Goal: Answer question/provide support: Share knowledge or assist other users

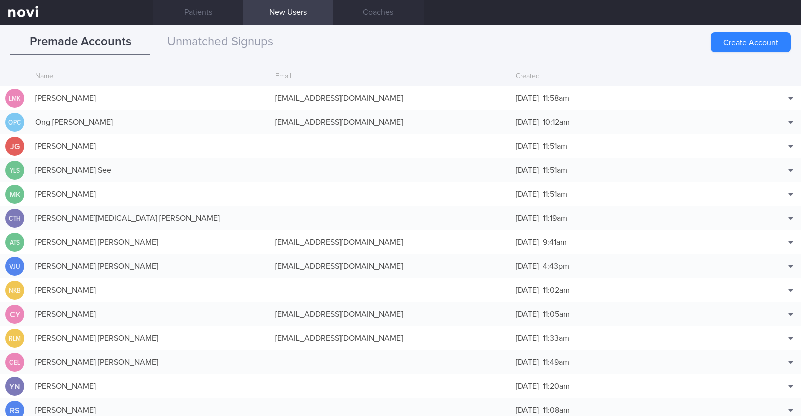
scroll to position [24, 0]
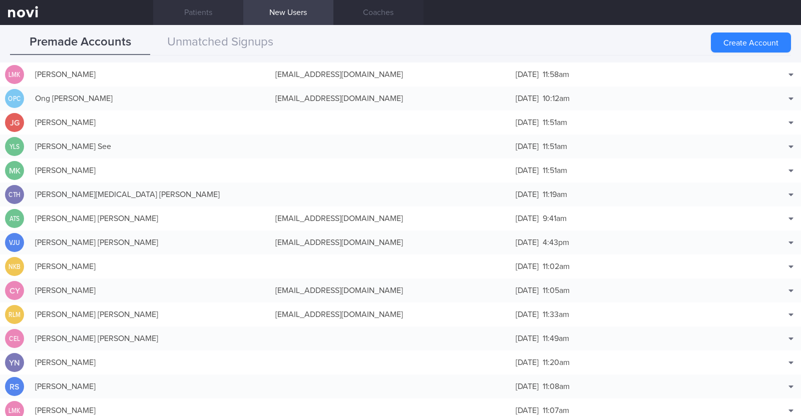
click at [193, 6] on link "Patients" at bounding box center [198, 12] width 90 height 25
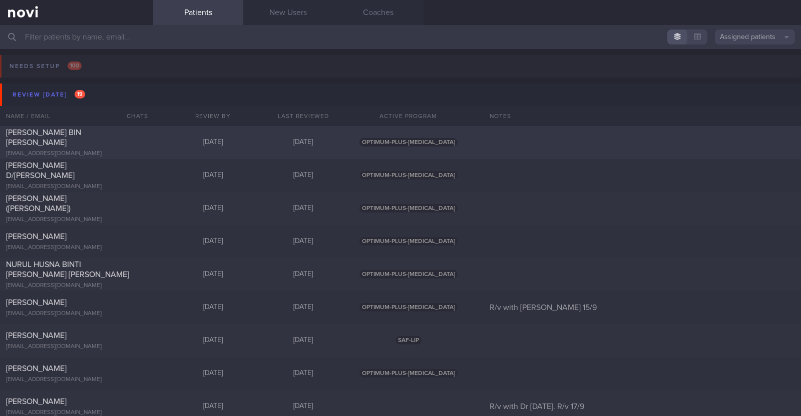
click at [132, 131] on div "FARHAN BIN HANIS farhanhanis130@gmail.com Today 6 days ago OPTIMUM-PLUS-WEGOVY" at bounding box center [400, 142] width 801 height 33
select select "8"
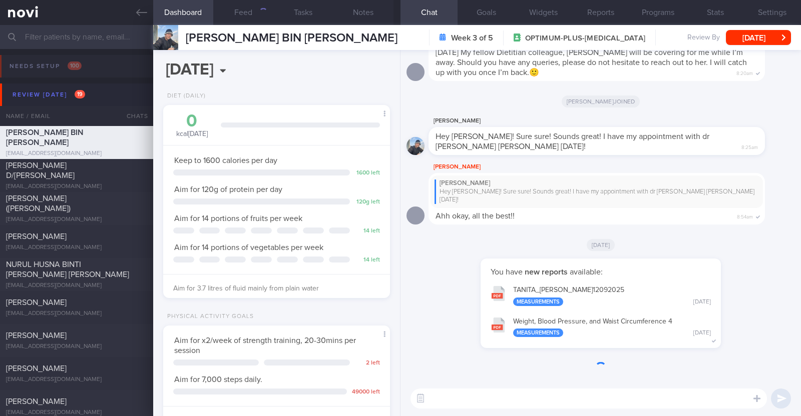
scroll to position [114, 199]
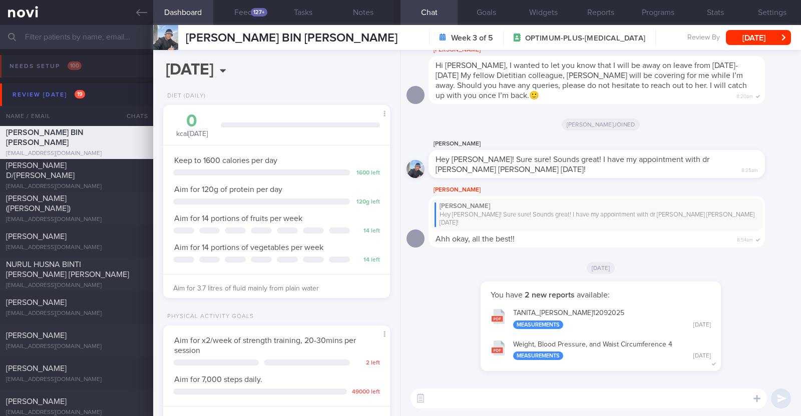
click at [513, 394] on textarea at bounding box center [588, 399] width 356 height 20
paste textarea "Hi xxx, dietitian Charlotte here. It's great to connect with you. I'll be here …"
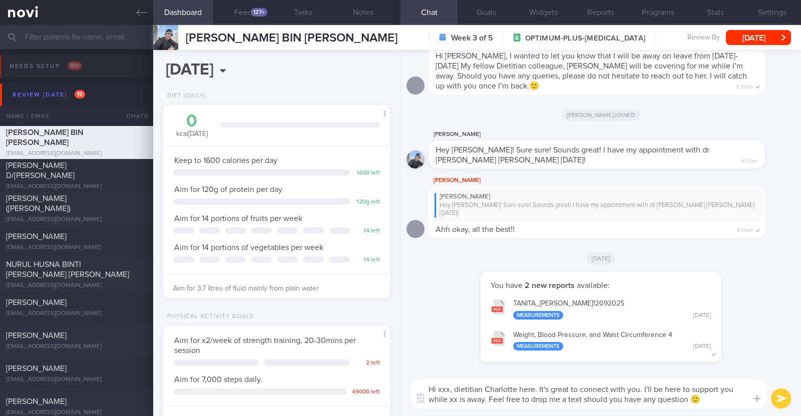
scroll to position [0, 0]
click at [448, 384] on textarea "Hi xxx, dietitian Charlotte here. It's great to connect with you. I'll be here …" at bounding box center [588, 394] width 356 height 30
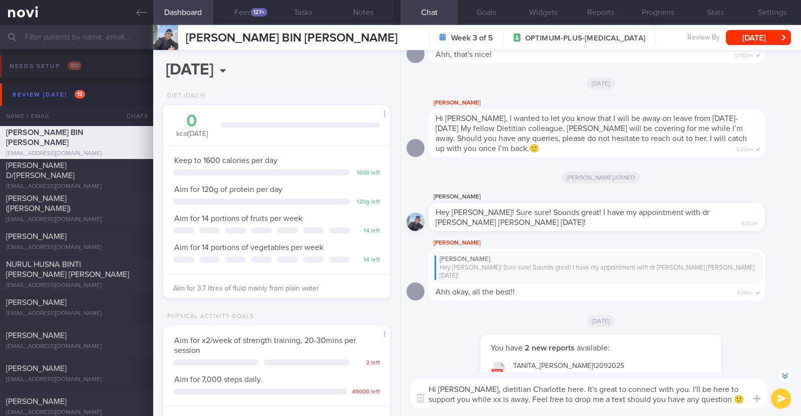
click at [455, 398] on textarea "Hi Farhan, dietitian Charlotte here. It's great to connect with you. I'll be he…" at bounding box center [588, 394] width 356 height 30
type textarea "Hi Farhan, dietitian Charlotte here. It's great to connect with you. I'll be he…"
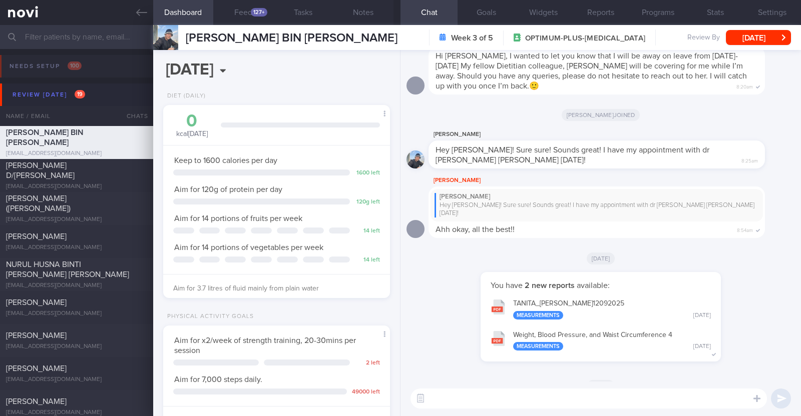
scroll to position [0, 0]
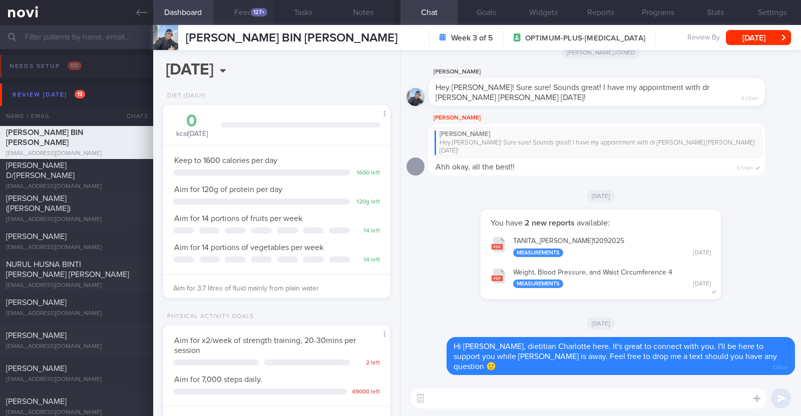
click at [263, 16] on div "127+" at bounding box center [259, 12] width 17 height 9
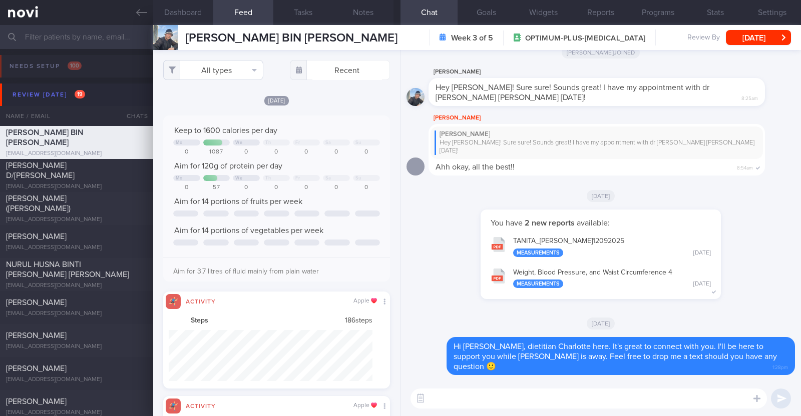
click at [241, 67] on button "All types" at bounding box center [213, 70] width 100 height 20
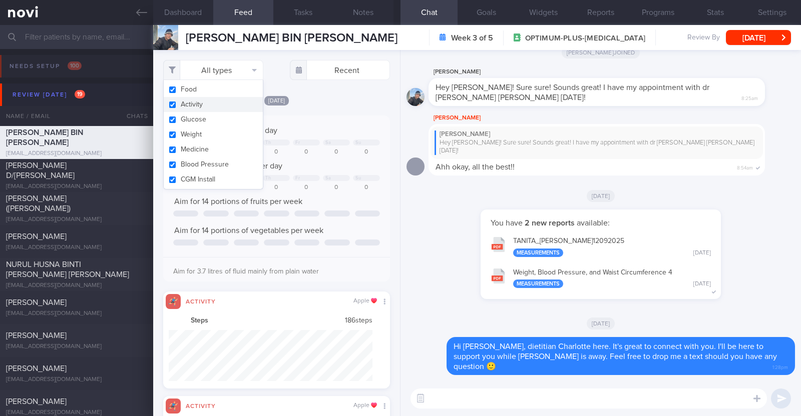
click at [223, 103] on button "Activity" at bounding box center [213, 104] width 99 height 15
checkbox input "false"
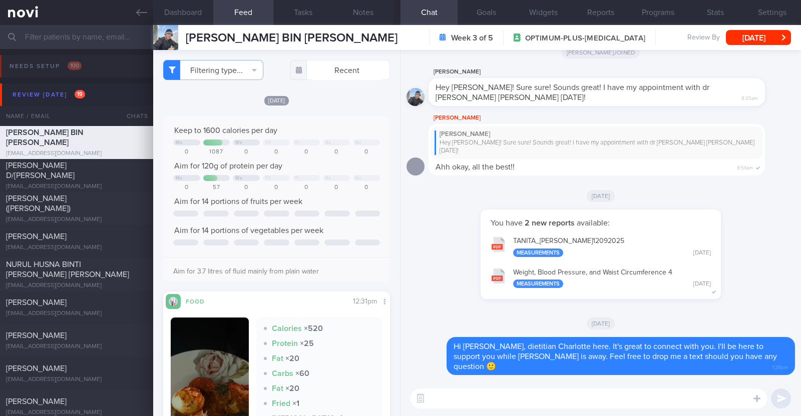
click at [334, 97] on div "[DATE]" at bounding box center [276, 100] width 227 height 11
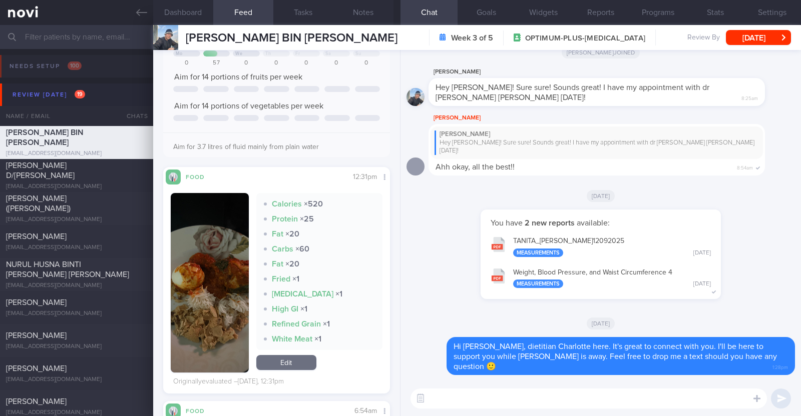
scroll to position [188, 0]
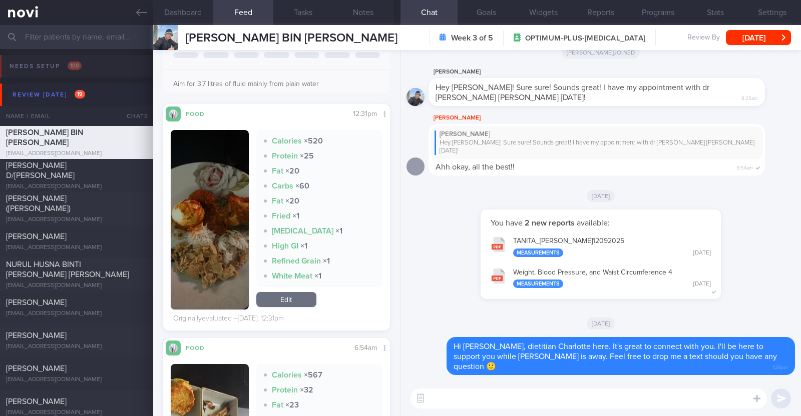
click at [190, 204] on button "button" at bounding box center [210, 220] width 78 height 180
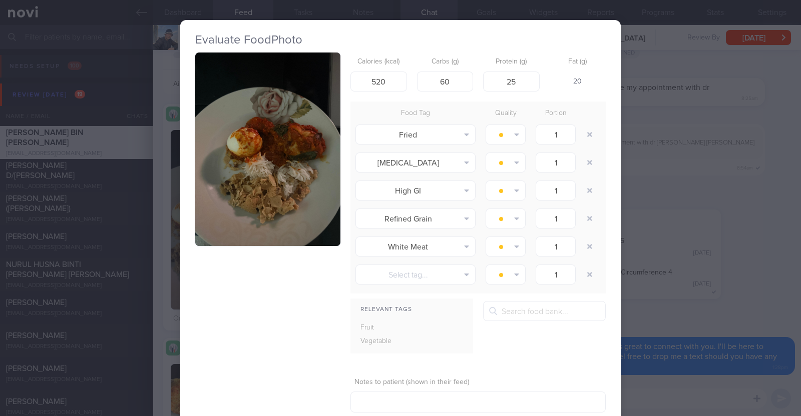
click at [268, 206] on button "button" at bounding box center [267, 150] width 145 height 194
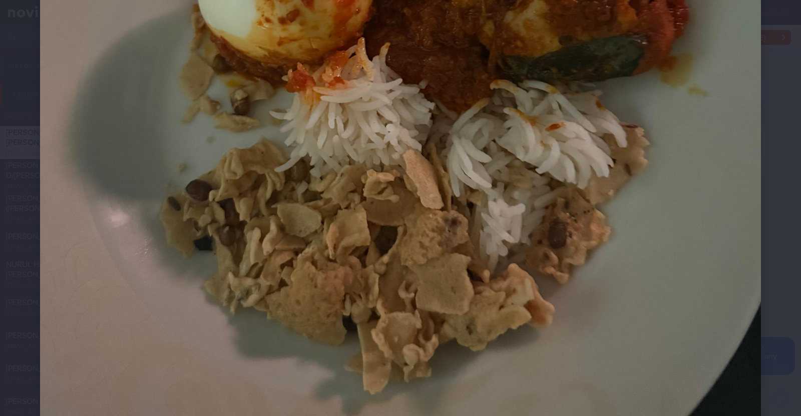
scroll to position [500, 0]
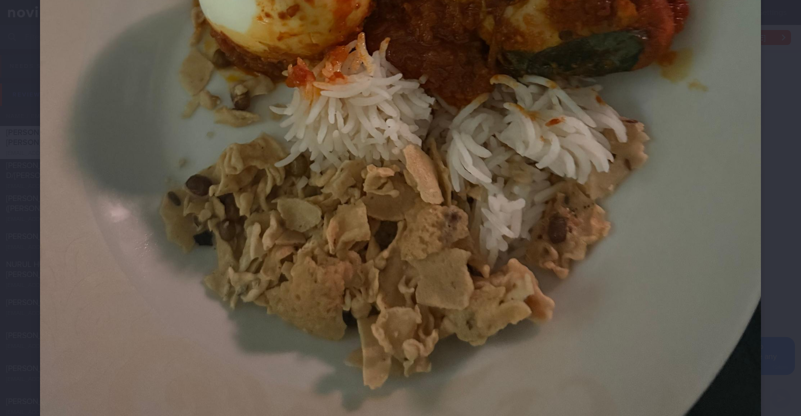
click at [28, 201] on div at bounding box center [400, 20] width 801 height 1041
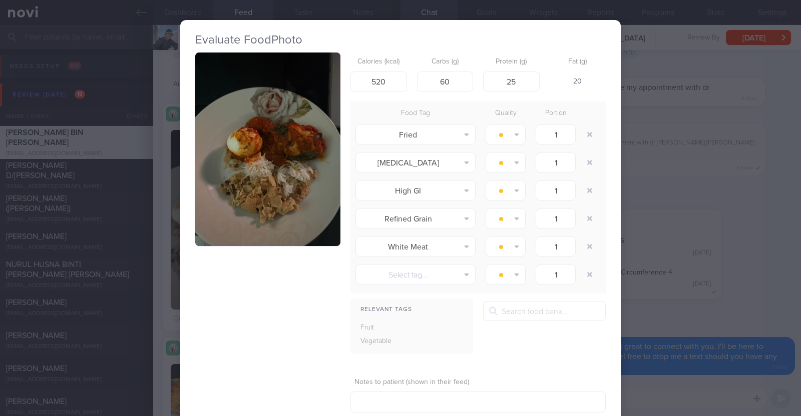
click at [162, 219] on div "Evaluate Food Photo Calories (kcal) 520 Carbs (g) 60 Protein (g) 25 Fat (g) 20 …" at bounding box center [400, 208] width 801 height 416
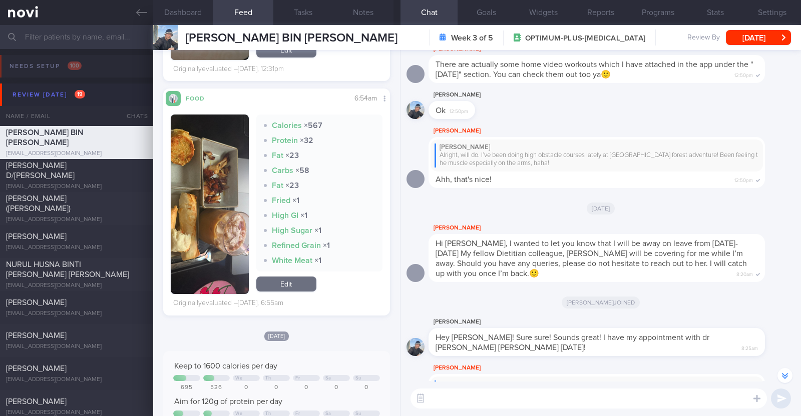
scroll to position [437, 0]
click at [206, 225] on button "button" at bounding box center [210, 205] width 78 height 180
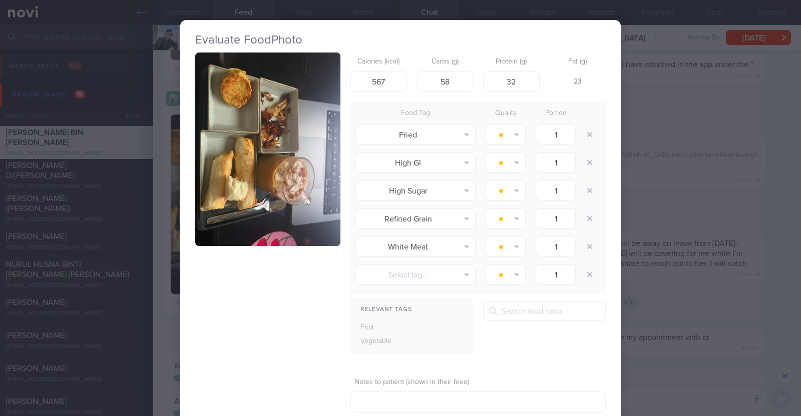
click at [232, 211] on button "button" at bounding box center [267, 150] width 145 height 194
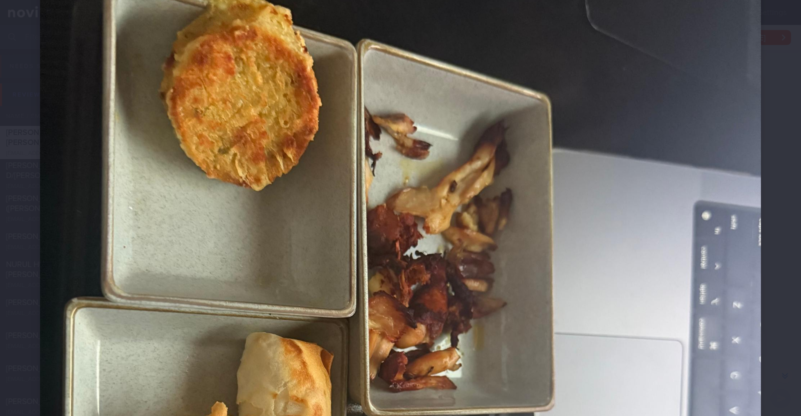
click at [50, 183] on img at bounding box center [400, 395] width 721 height 961
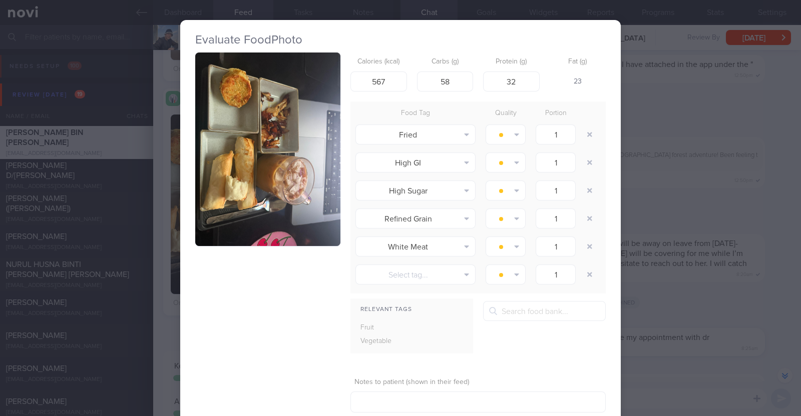
click at [164, 215] on div "Evaluate Food Photo Calories (kcal) 567 Carbs (g) 58 Protein (g) 32 Fat (g) 23 …" at bounding box center [400, 208] width 801 height 416
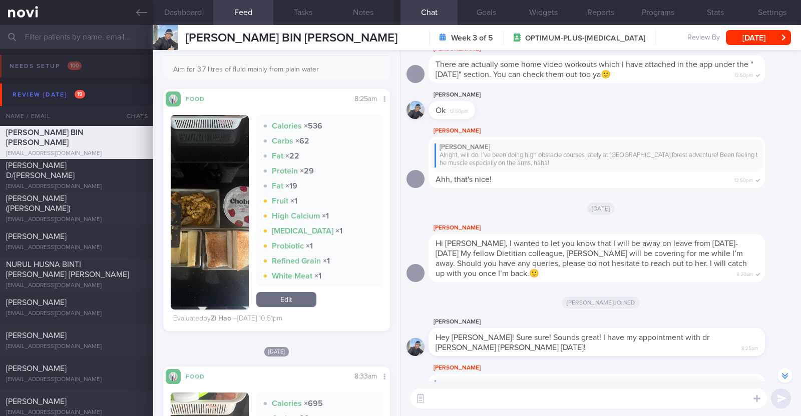
click at [201, 214] on button "button" at bounding box center [210, 212] width 78 height 195
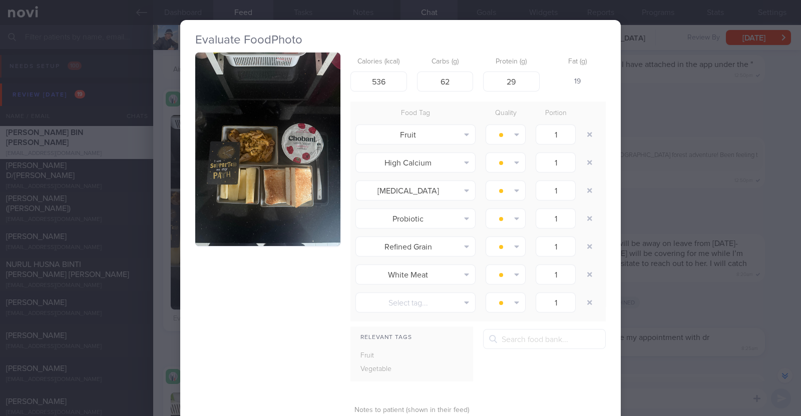
click at [164, 234] on div "Evaluate Food Photo Calories (kcal) 536 Carbs (g) 62 Protein (g) 29 Fat (g) 19 …" at bounding box center [400, 208] width 801 height 416
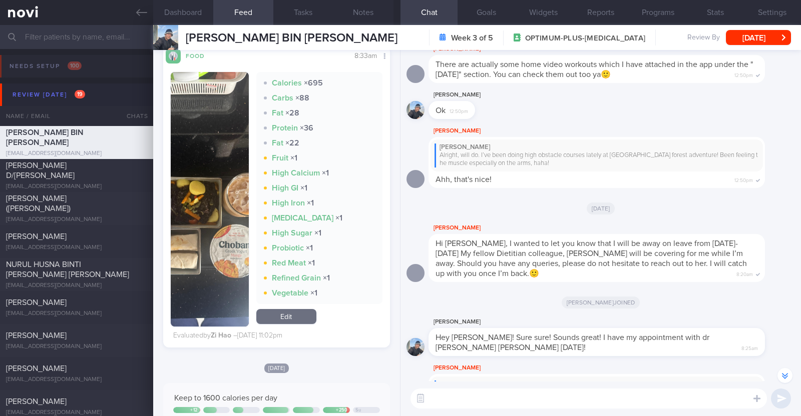
click at [205, 219] on button "button" at bounding box center [210, 199] width 78 height 255
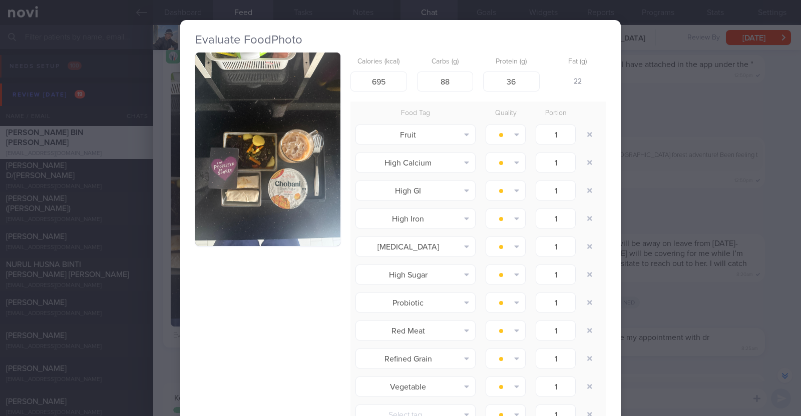
click at [164, 229] on div "Evaluate Food Photo Calories (kcal) 695 Carbs (g) 88 Protein (g) 36 Fat (g) 22 …" at bounding box center [400, 208] width 801 height 416
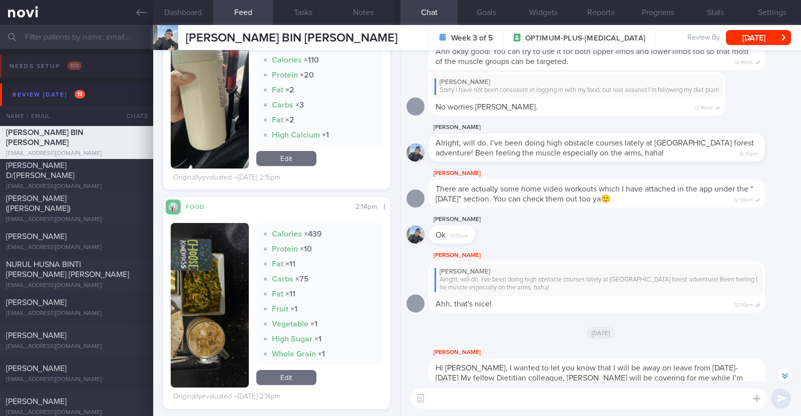
scroll to position [2815, 0]
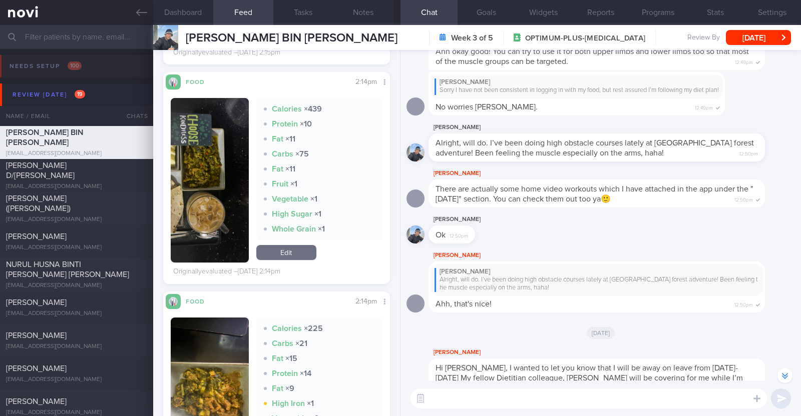
click at [190, 176] on button "button" at bounding box center [210, 180] width 78 height 165
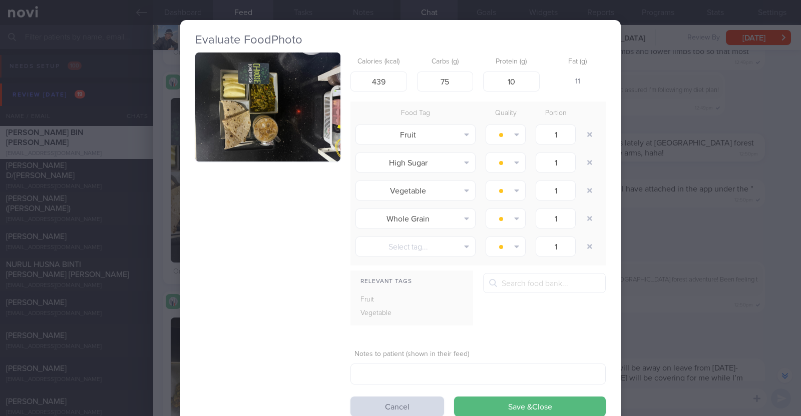
click at [161, 206] on div "Evaluate Food Photo Calories (kcal) 439 Carbs (g) 75 Protein (g) 10 Fat (g) 11 …" at bounding box center [400, 208] width 801 height 416
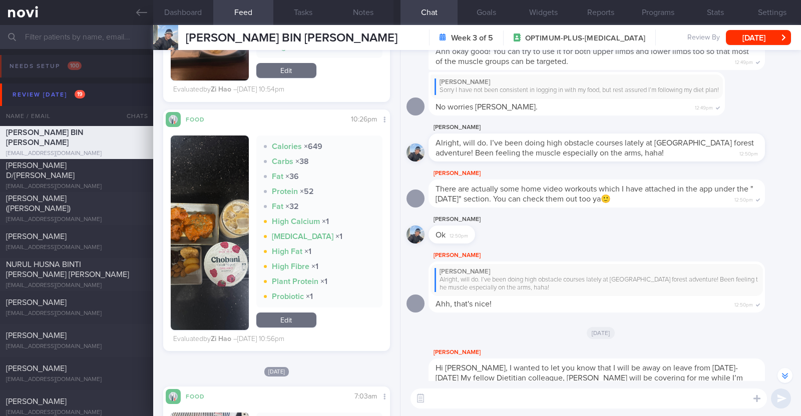
scroll to position [4065, 0]
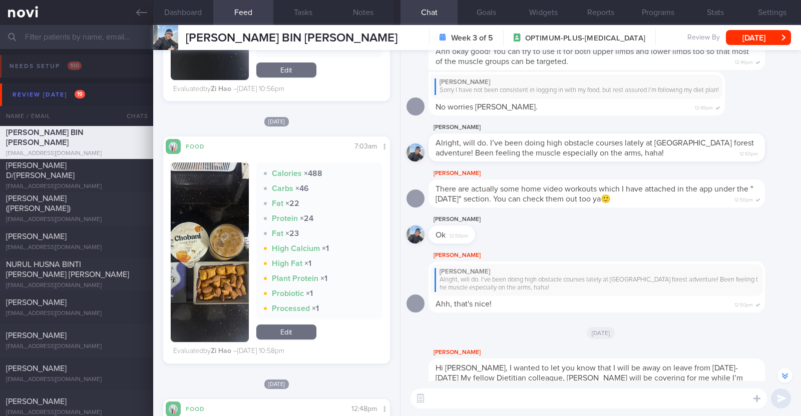
click at [227, 249] on button "button" at bounding box center [210, 253] width 78 height 180
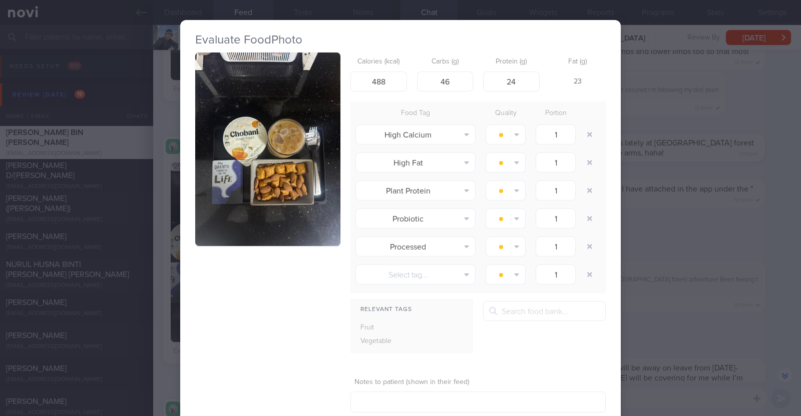
click at [240, 188] on button "button" at bounding box center [267, 150] width 145 height 194
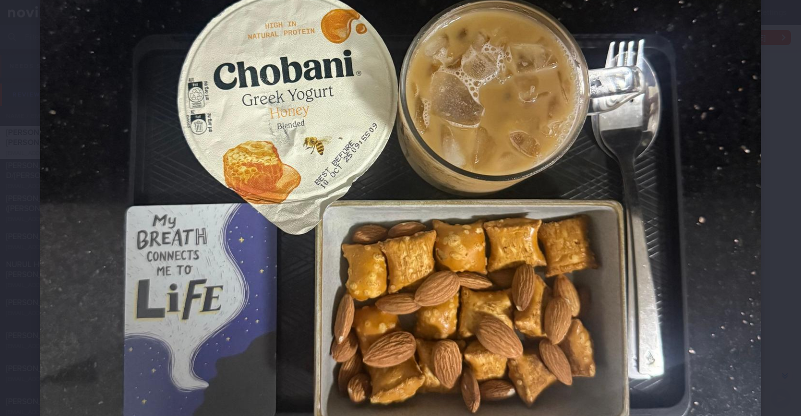
scroll to position [375, 0]
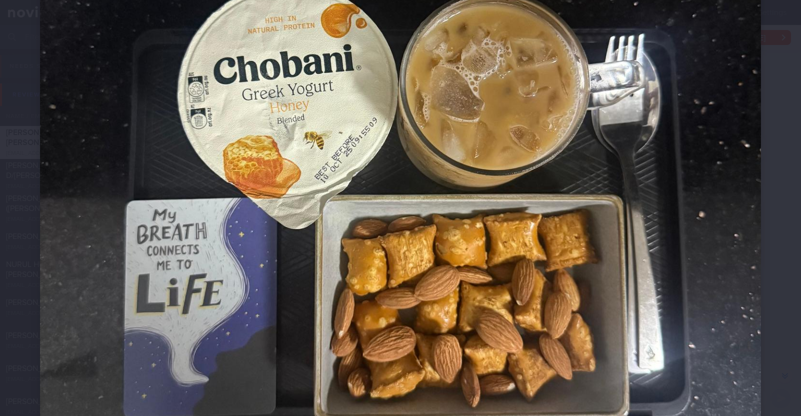
click at [86, 244] on img at bounding box center [400, 145] width 721 height 961
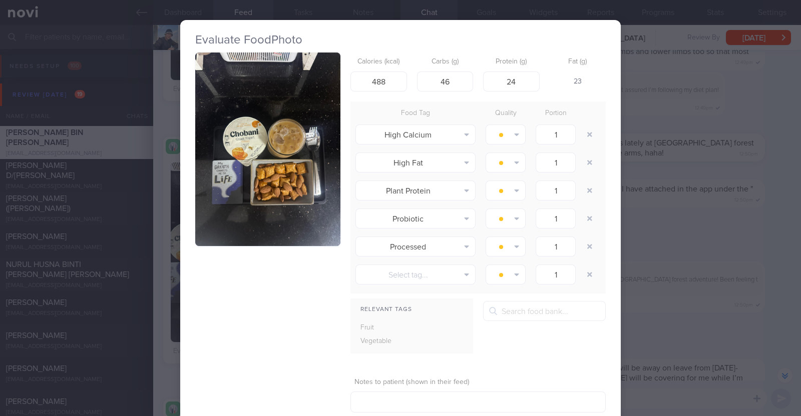
click at [155, 243] on div "Evaluate Food Photo Calories (kcal) 488 Carbs (g) 46 Protein (g) 24 Fat (g) 23 …" at bounding box center [400, 208] width 801 height 416
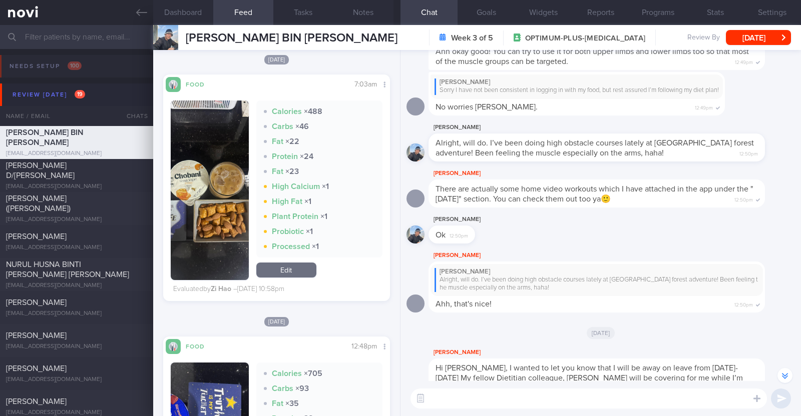
scroll to position [4316, 0]
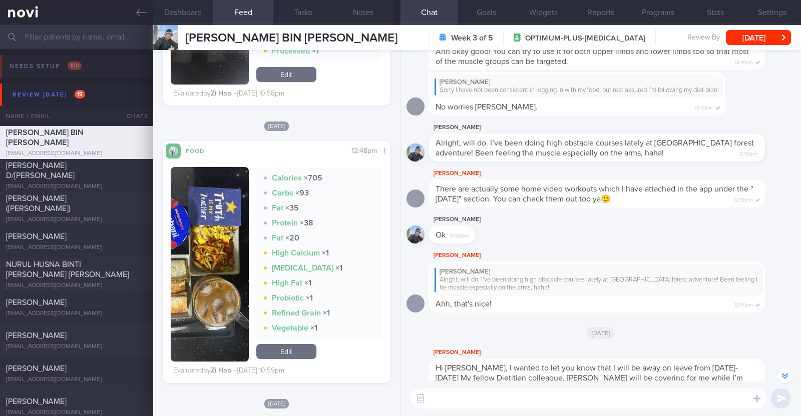
click at [220, 236] on button "button" at bounding box center [210, 264] width 78 height 195
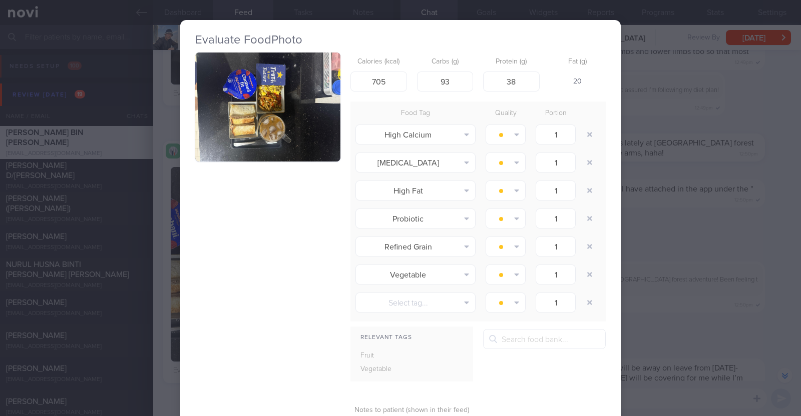
click at [155, 239] on div "Evaluate Food Photo Calories (kcal) 705 Carbs (g) 93 Protein (g) 38 Fat (g) 20 …" at bounding box center [400, 208] width 801 height 416
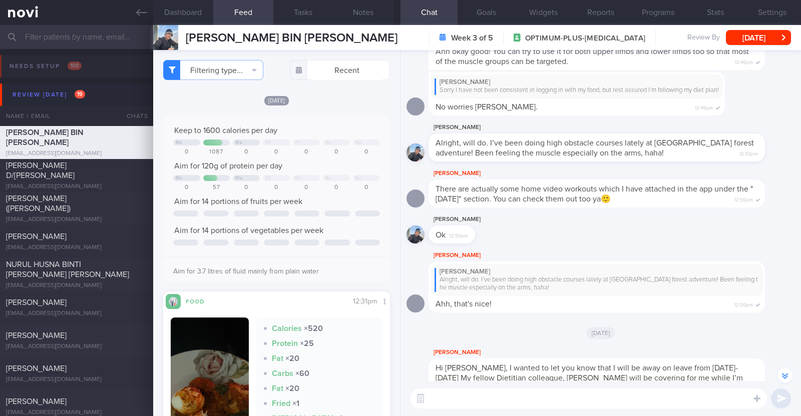
click at [475, 401] on textarea at bounding box center [588, 399] width 356 height 20
type textarea "Protein intake has been a bit on the low side"
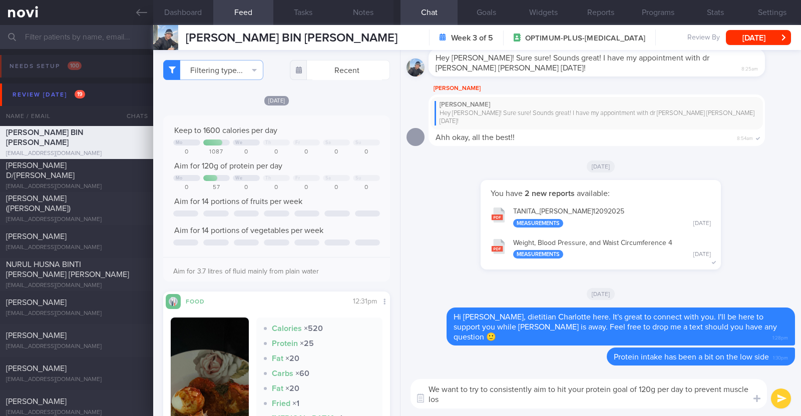
type textarea "We want to try to consistently aim to hit your protein goal of 120g per day to …"
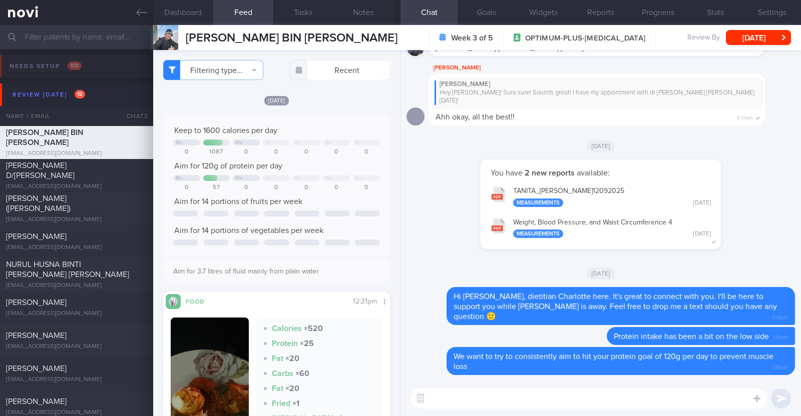
click at [501, 399] on textarea at bounding box center [588, 399] width 356 height 20
paste textarea "Here are some examples of how much protein is contained in various foods: - 150…"
type textarea "Here are some examples of how much protein is contained in various foods: - 150…"
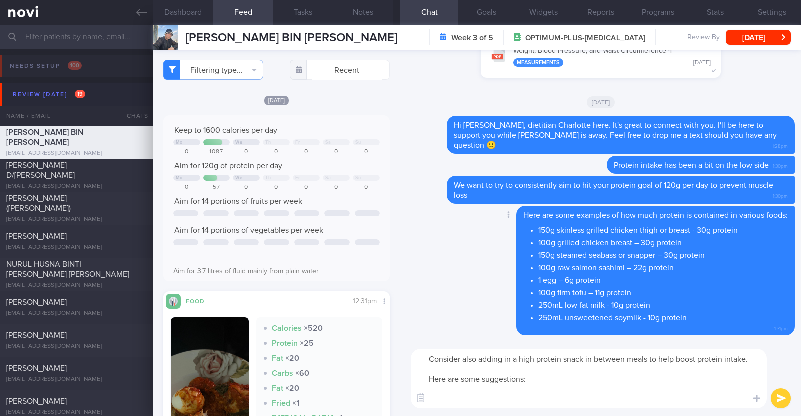
paste textarea "- Hard boiled egg - Unsalted edamame - Unsweetened soy milk - Low fat milk - [L…"
type textarea "Consider also adding in a high protein snack in between meals to help boost pro…"
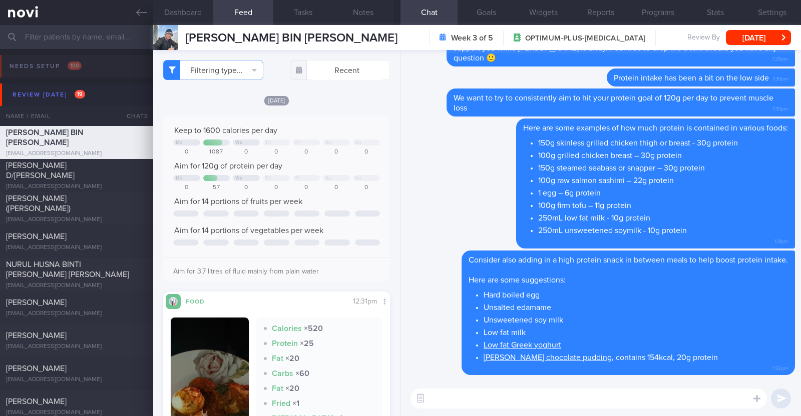
click at [538, 396] on textarea at bounding box center [588, 399] width 356 height 20
type textarea "I noticed that you were having quite a bit of flavoured chobani yoghurt"
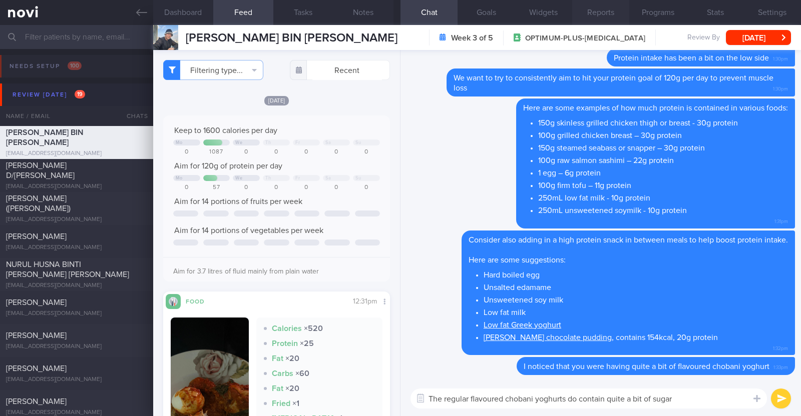
type textarea "The regular flavoured chobani yoghurts do contain quite a bit of sugar"
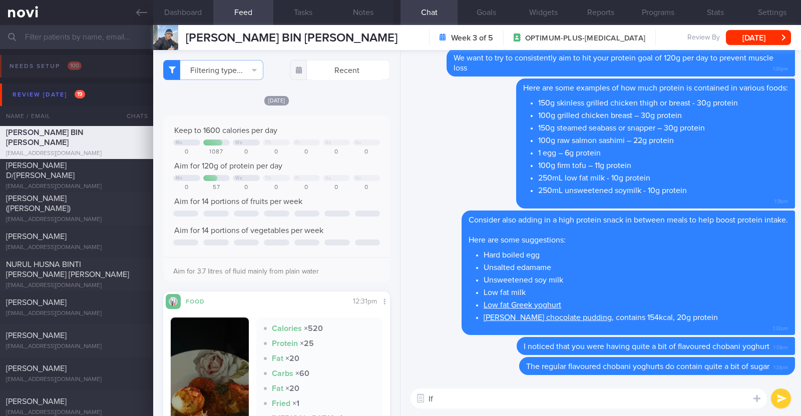
type textarea "I"
paste textarea "If you prefer flavoured yoghurts to the plain ones, you can try to Chobani Fit …"
type textarea "If you prefer flavoured yoghurts to the plain ones, you can try to Chobani Fit …"
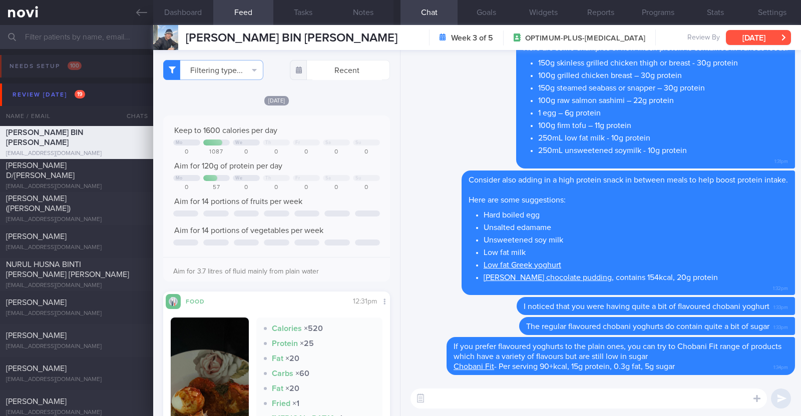
click at [749, 44] on button "[DATE]" at bounding box center [758, 37] width 65 height 15
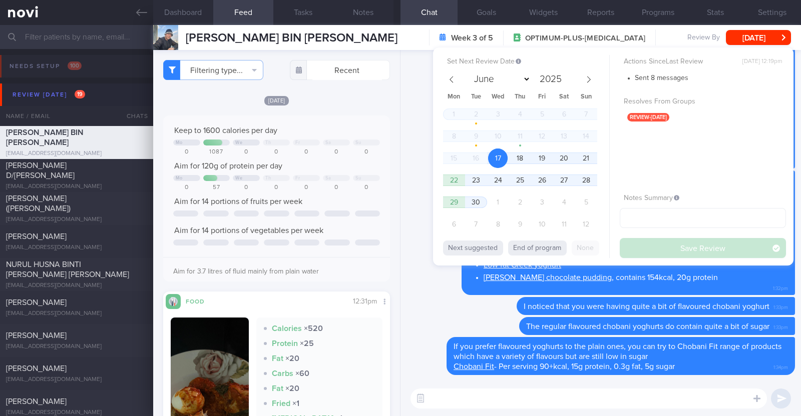
click at [549, 186] on div "1 2 3 4 5 6 7 8 9 10 11 12 13 14 15 16 17 18 19 20 21 22 23 24 25 26 27 28 29 3…" at bounding box center [520, 171] width 154 height 132
click at [549, 180] on span "26" at bounding box center [542, 181] width 20 height 20
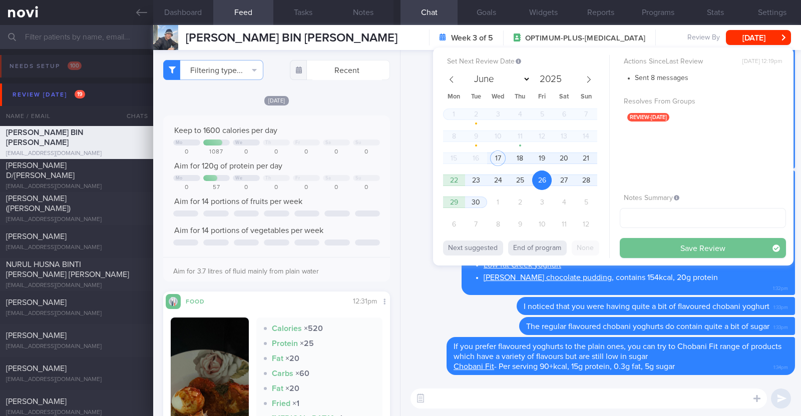
click at [678, 249] on button "Save Review" at bounding box center [702, 248] width 166 height 20
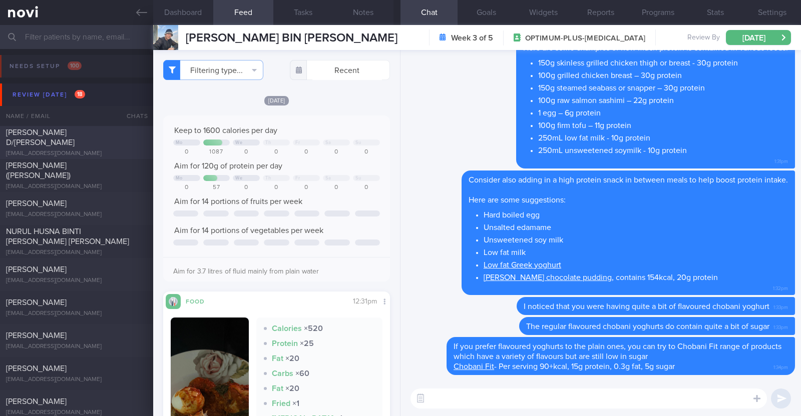
click at [75, 137] on div "[PERSON_NAME] D/[PERSON_NAME]" at bounding box center [75, 138] width 139 height 20
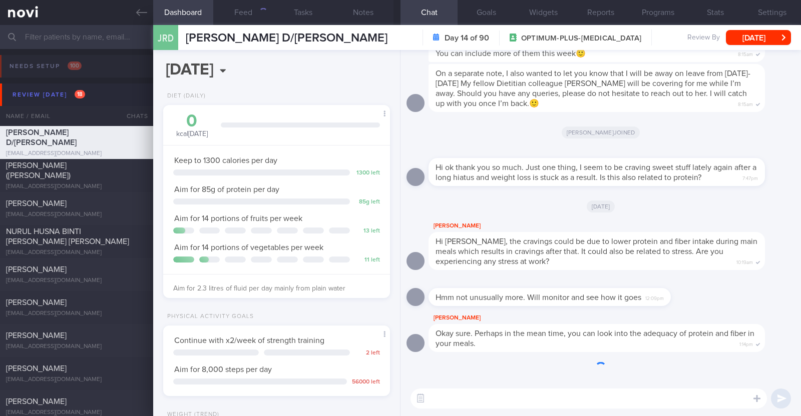
scroll to position [114, 199]
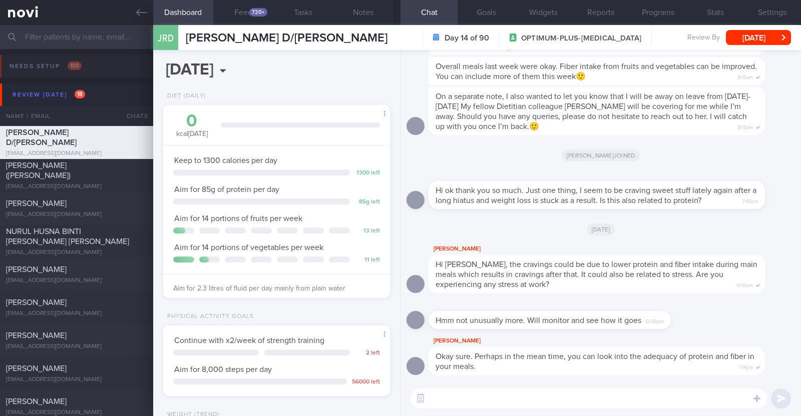
click at [488, 400] on textarea at bounding box center [588, 399] width 356 height 20
paste textarea "Hi xxx, dietitian Charlotte here. It's great to connect with you. I'll be here …"
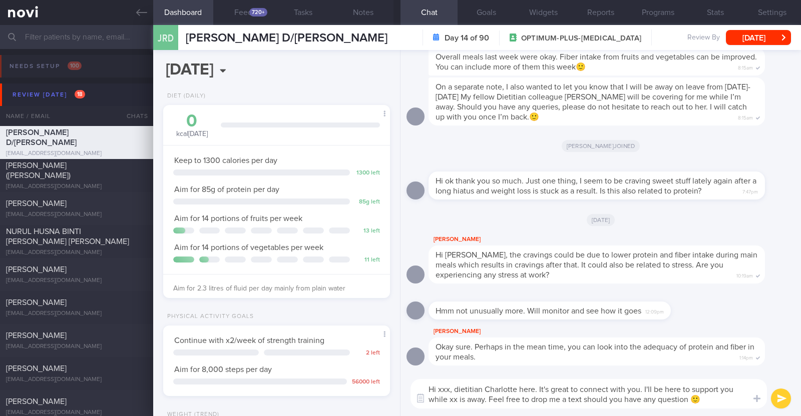
scroll to position [0, 0]
click at [449, 390] on textarea "Hi xxx, dietitian Charlotte here. It's great to connect with you. I'll be here …" at bounding box center [588, 394] width 356 height 30
click at [455, 399] on textarea "Hi Jessica, dietitian Charlotte here. It's great to connect with you. I'll be h…" at bounding box center [588, 394] width 356 height 30
type textarea "Hi [PERSON_NAME], dietitian [PERSON_NAME] here. It's great to connect with you.…"
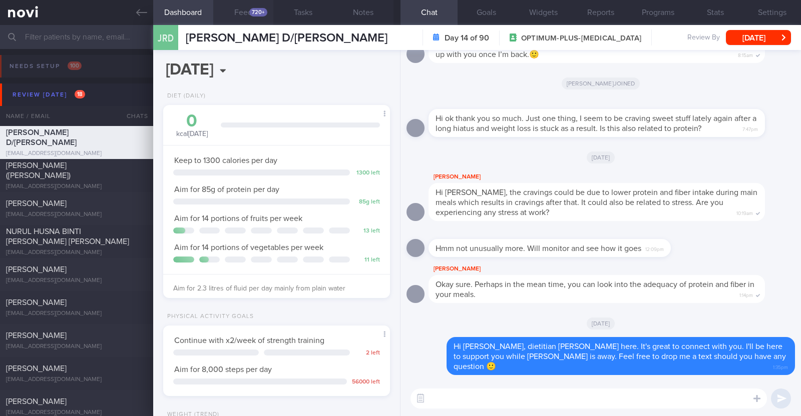
click at [238, 11] on button "Feed 720+" at bounding box center [243, 12] width 60 height 25
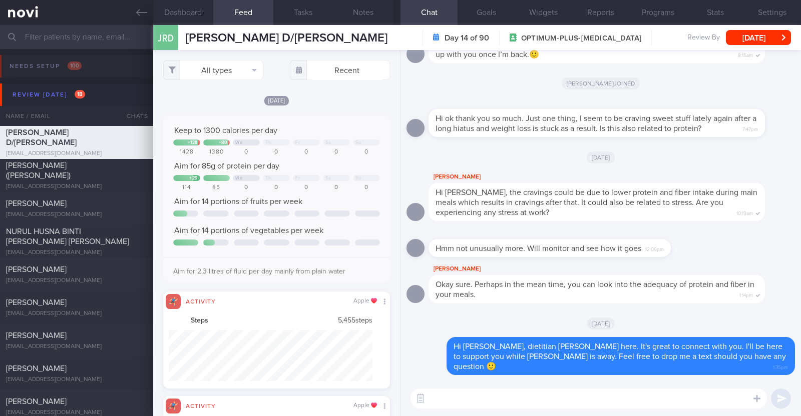
scroll to position [51, 204]
click at [223, 73] on button "All types" at bounding box center [213, 70] width 100 height 20
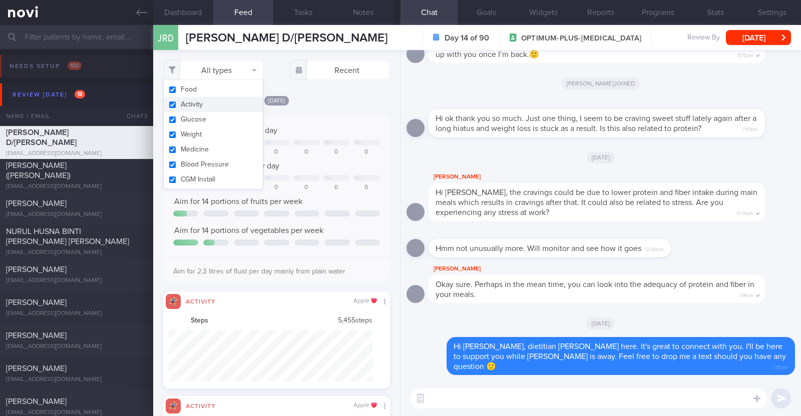
click at [206, 102] on button "Activity" at bounding box center [213, 104] width 99 height 15
checkbox input "false"
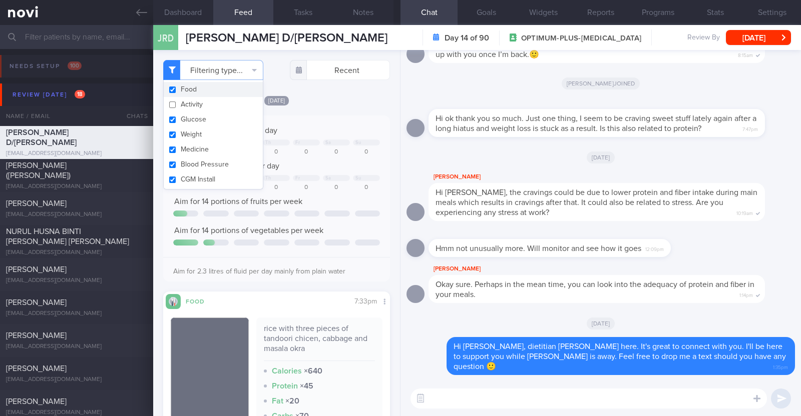
click at [319, 95] on div "[DATE]" at bounding box center [276, 100] width 227 height 11
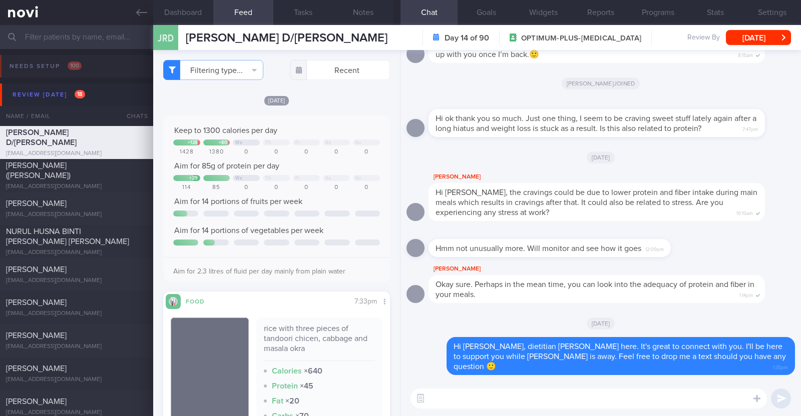
select select "8"
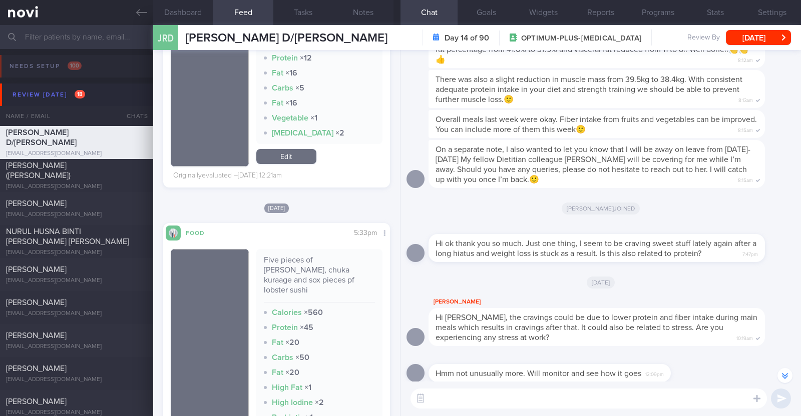
scroll to position [2377, 0]
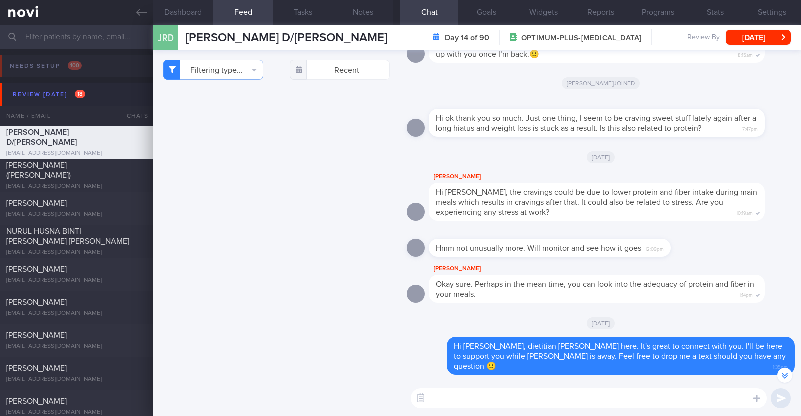
select select "8"
